Goal: Task Accomplishment & Management: Manage account settings

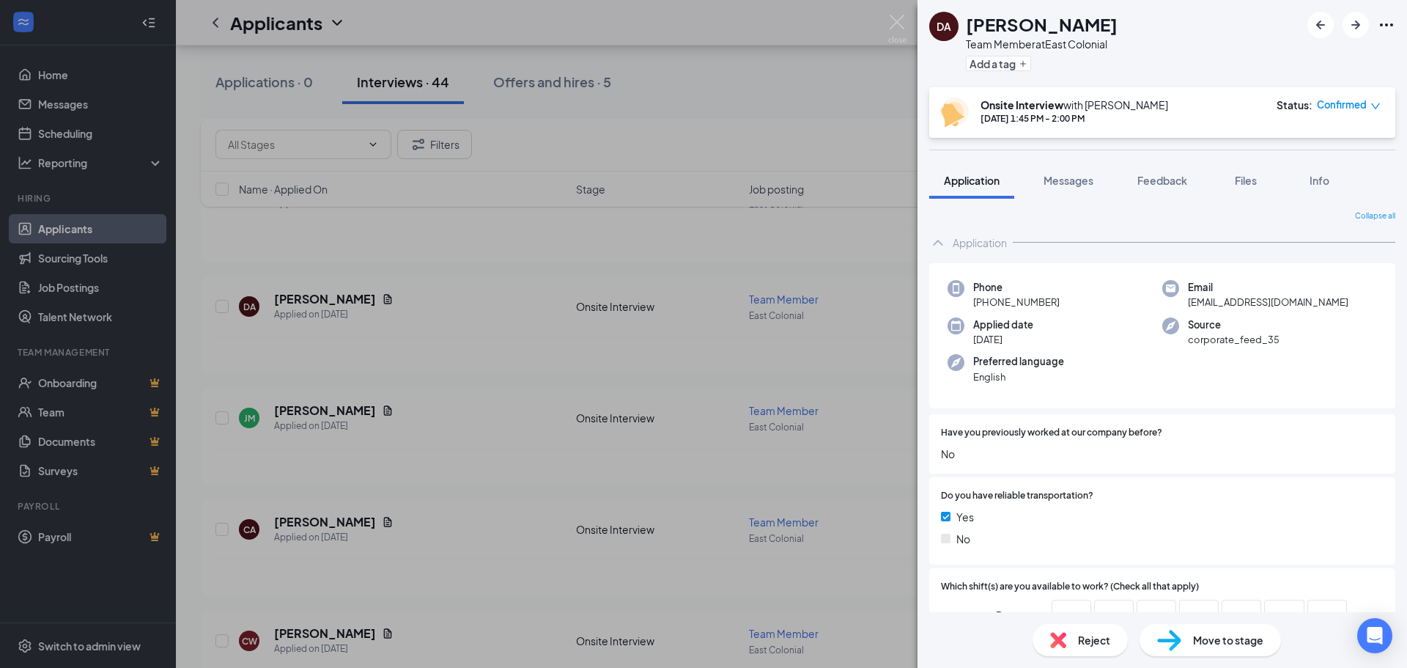
scroll to position [377, 0]
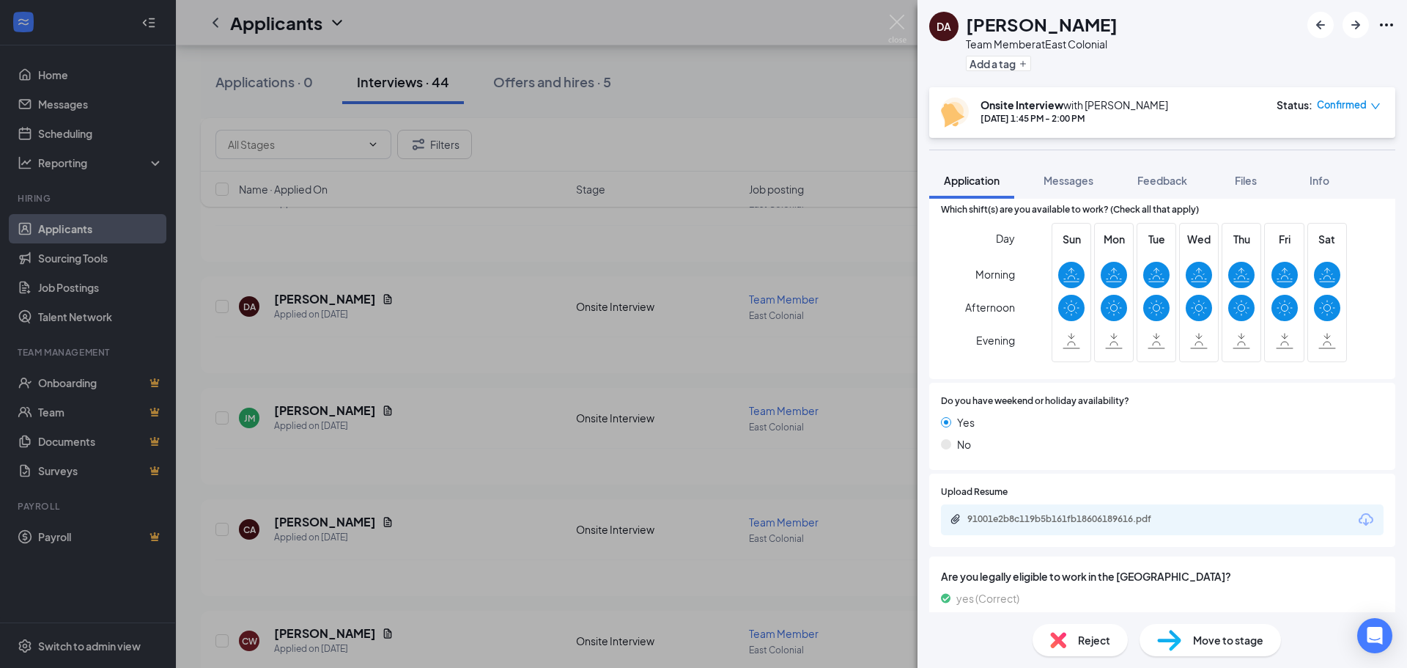
click at [515, 298] on div "DA [PERSON_NAME] Team Member at East Colonial Add a tag Onsite Interview with […" at bounding box center [703, 334] width 1407 height 668
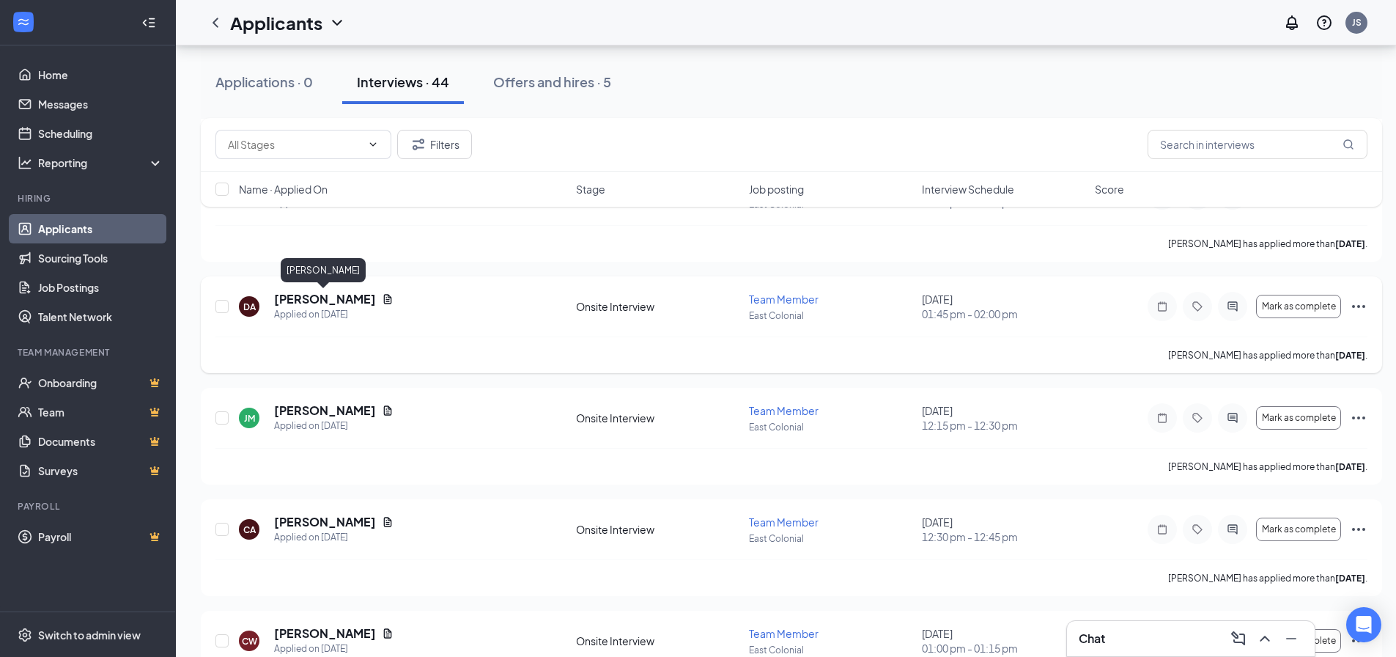
click at [359, 302] on h5 "[PERSON_NAME]" at bounding box center [325, 299] width 102 height 16
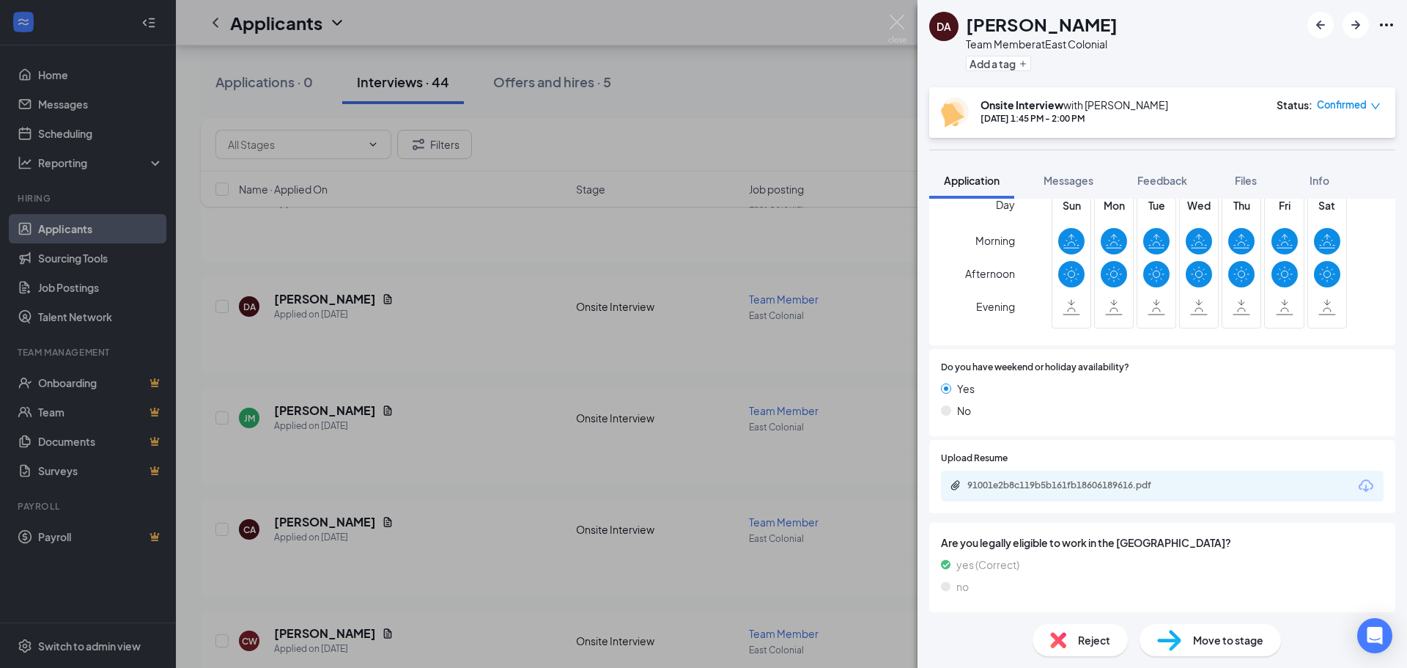
scroll to position [453, 0]
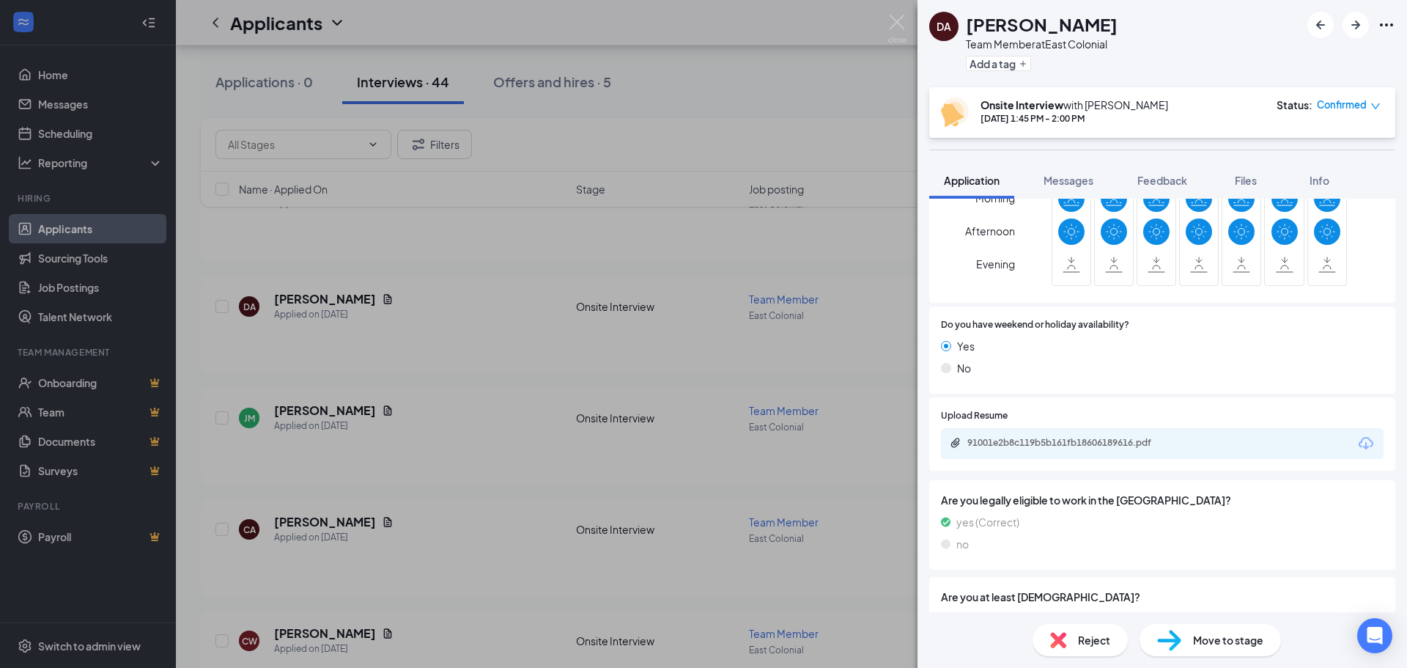
click at [1030, 435] on div "91001e2b8c119b5b161fb18606189616.pdf" at bounding box center [1162, 443] width 443 height 31
click at [1031, 443] on div "91001e2b8c119b5b161fb18606189616.pdf" at bounding box center [1069, 443] width 205 height 12
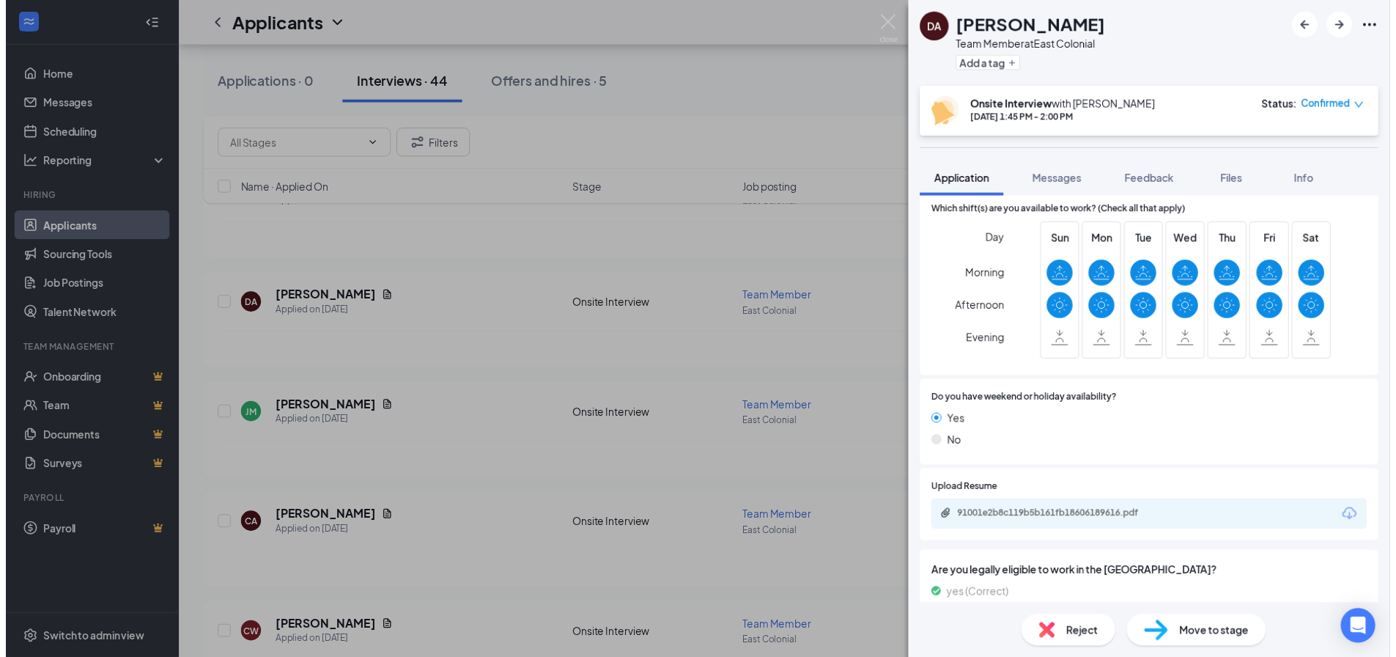
scroll to position [358, 0]
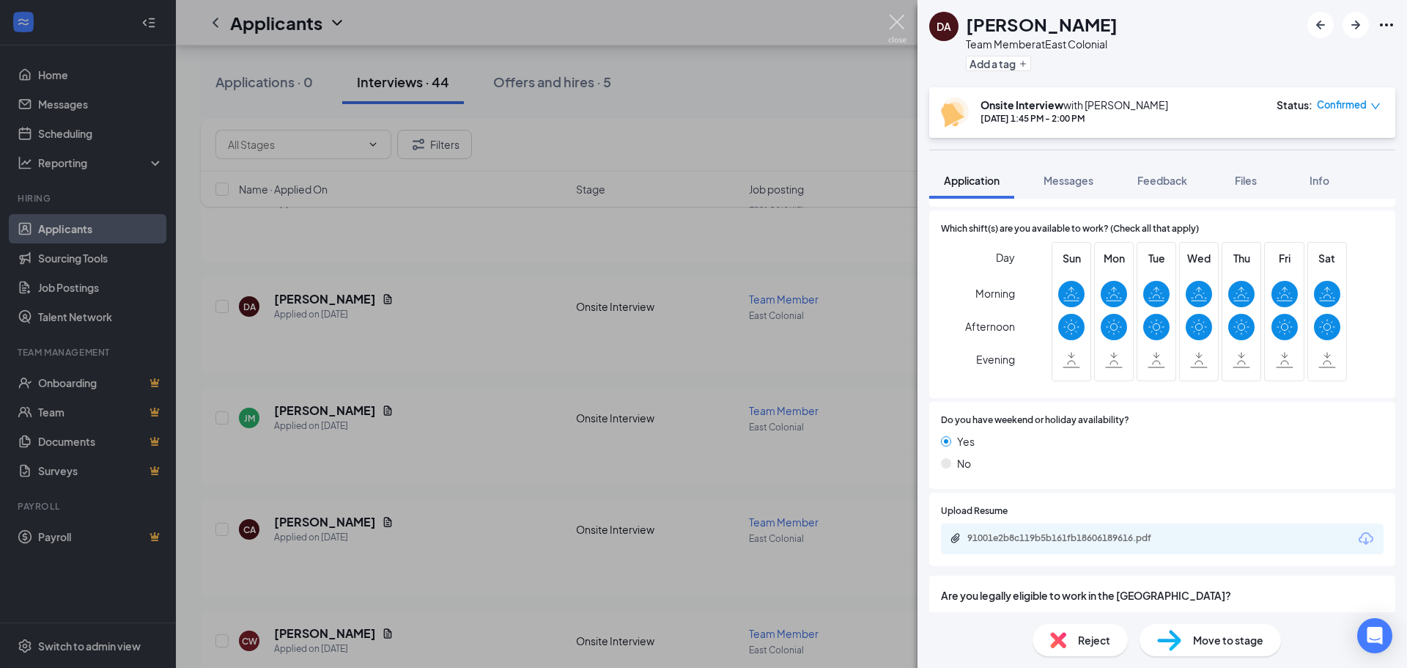
click at [902, 21] on img at bounding box center [897, 29] width 18 height 29
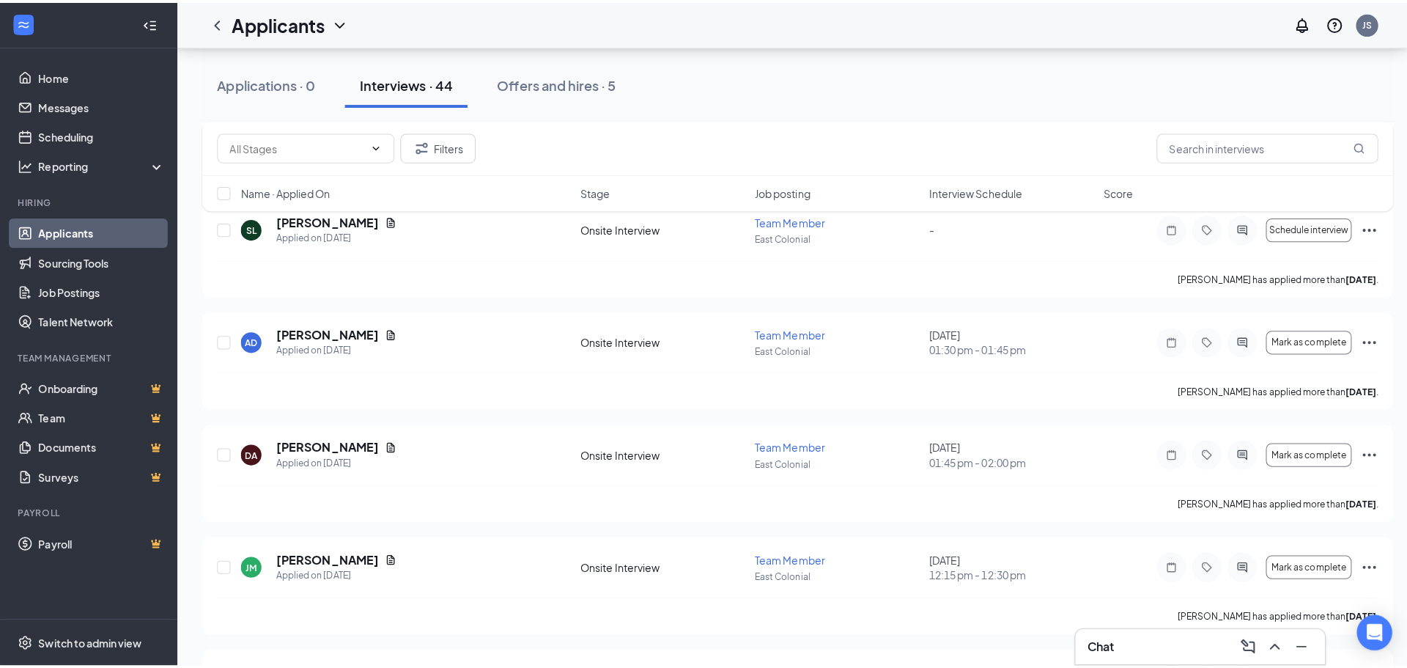
scroll to position [1643, 0]
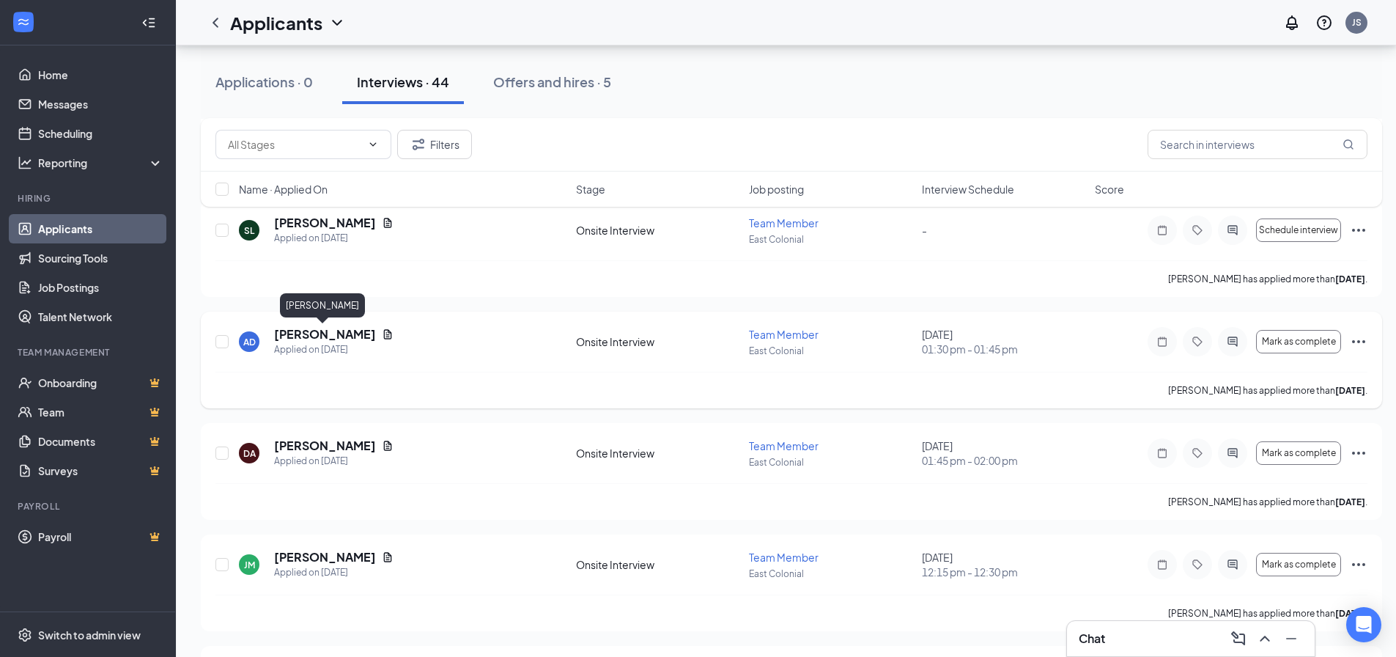
click at [347, 333] on h5 "[PERSON_NAME]" at bounding box center [325, 334] width 102 height 16
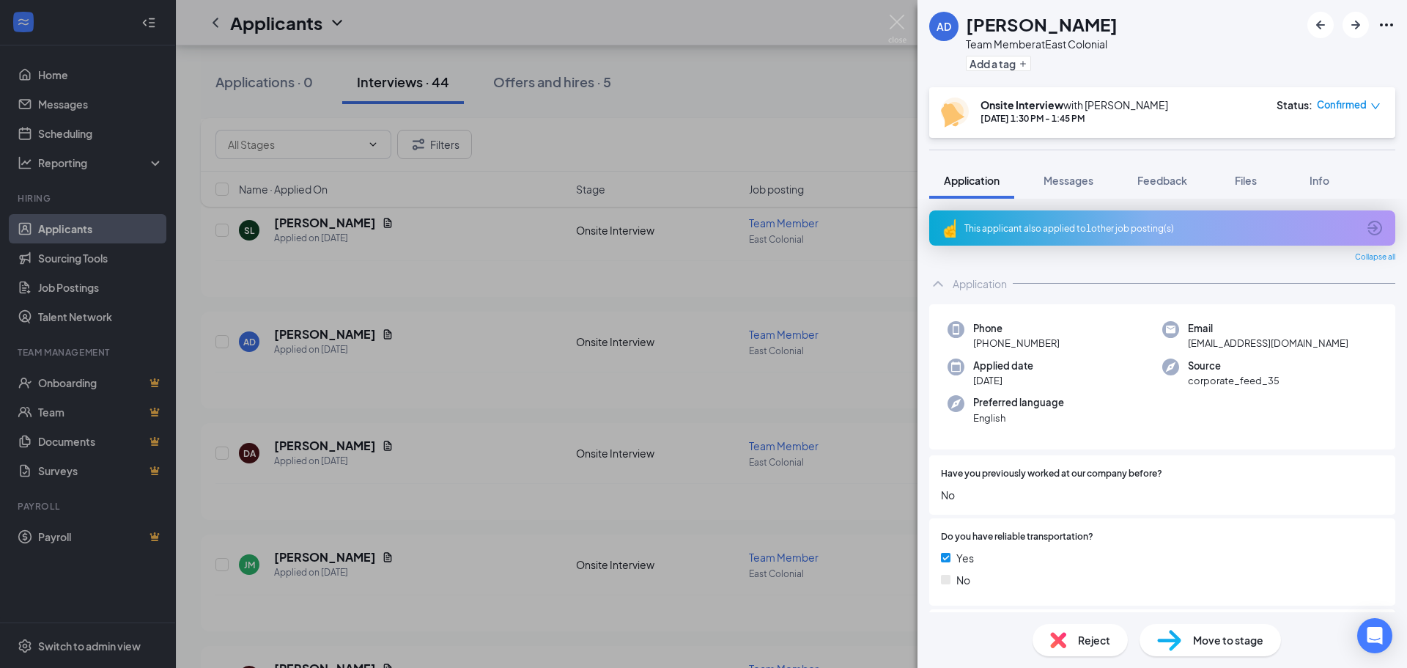
click at [989, 227] on div "This applicant also applied to 1 other job posting(s)" at bounding box center [1160, 228] width 393 height 12
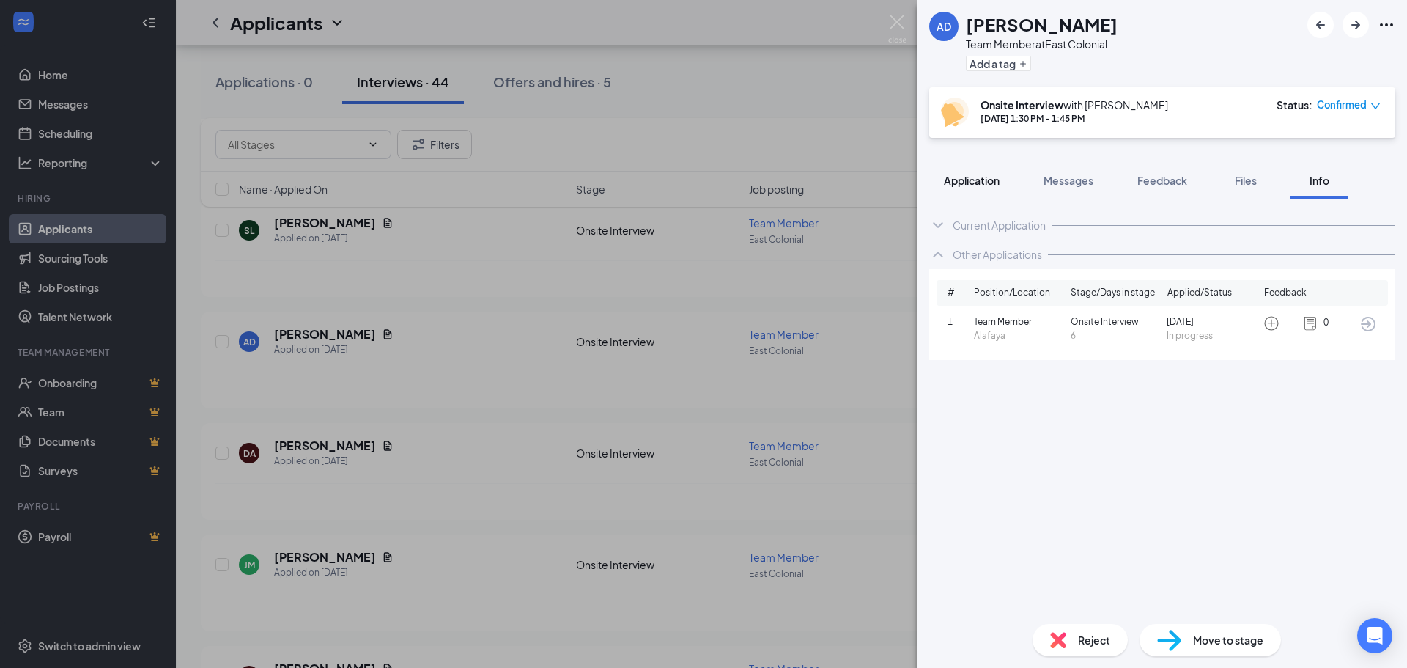
click at [969, 184] on span "Application" at bounding box center [972, 180] width 56 height 13
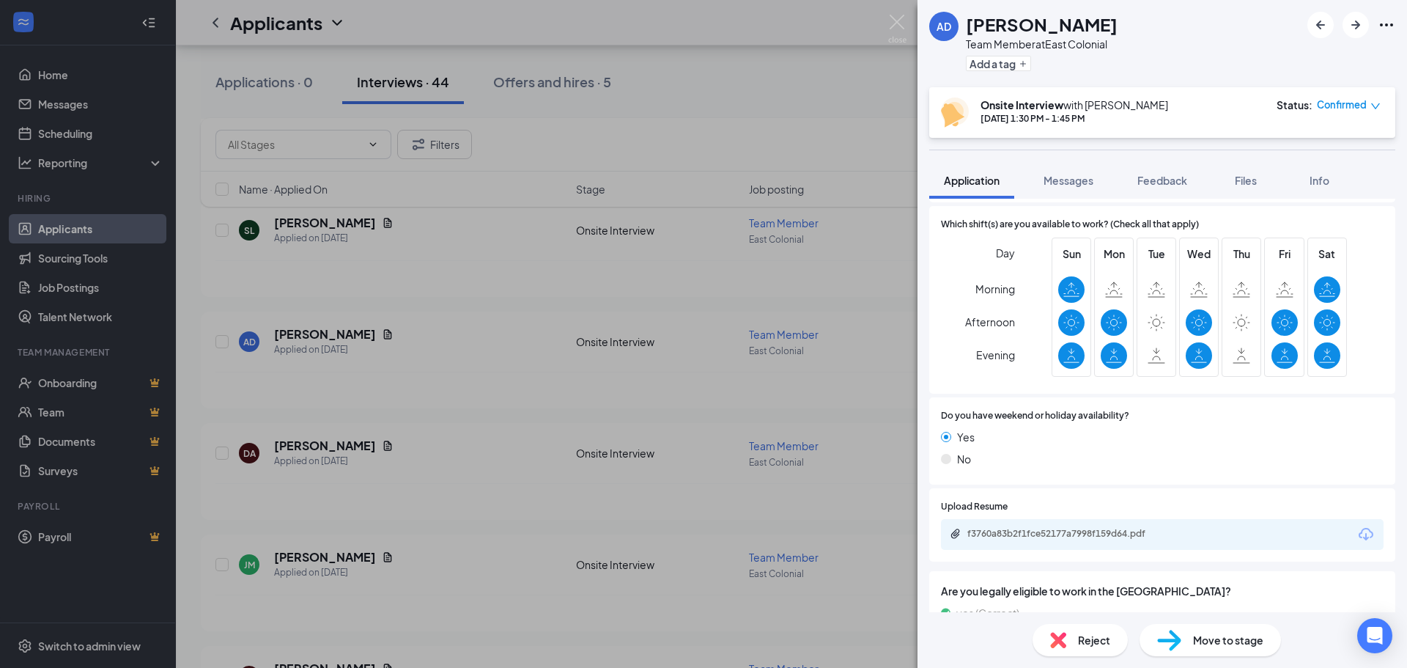
scroll to position [414, 0]
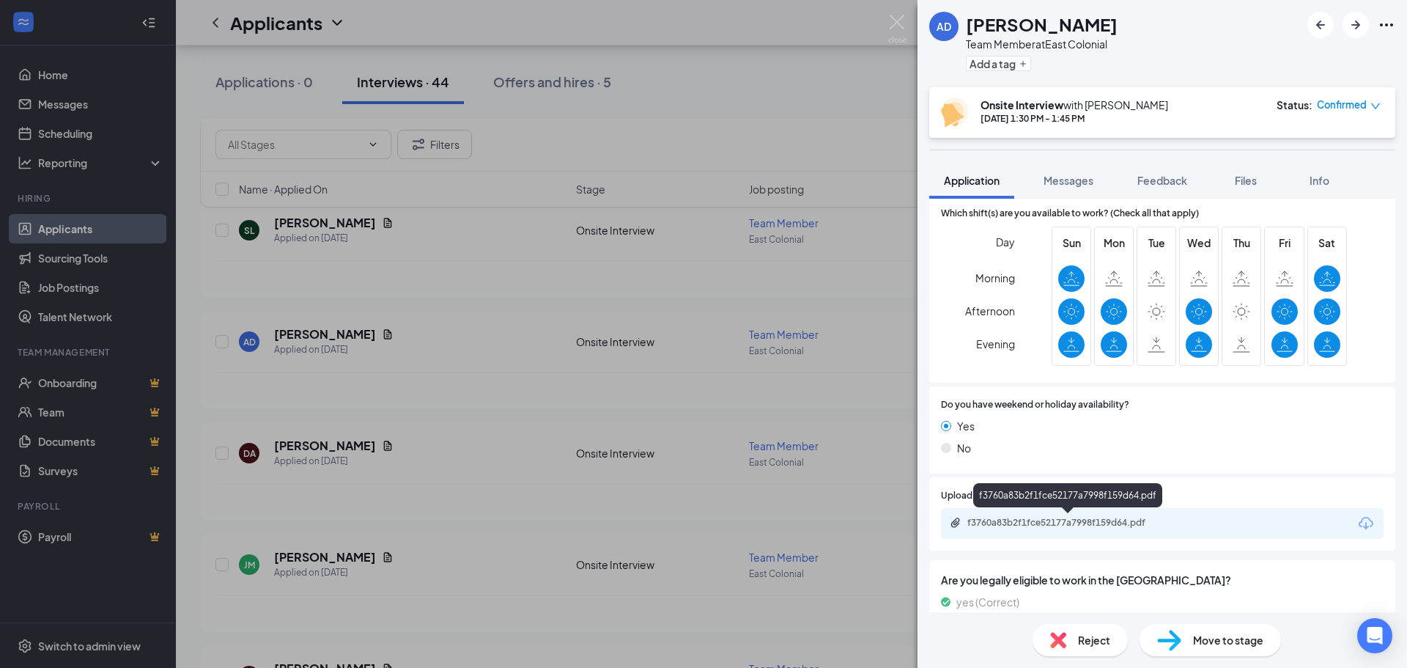
click at [1182, 525] on div "f3760a83b2f1fce52177a7998f159d64.pdf" at bounding box center [1068, 523] width 237 height 12
